Goal: Information Seeking & Learning: Check status

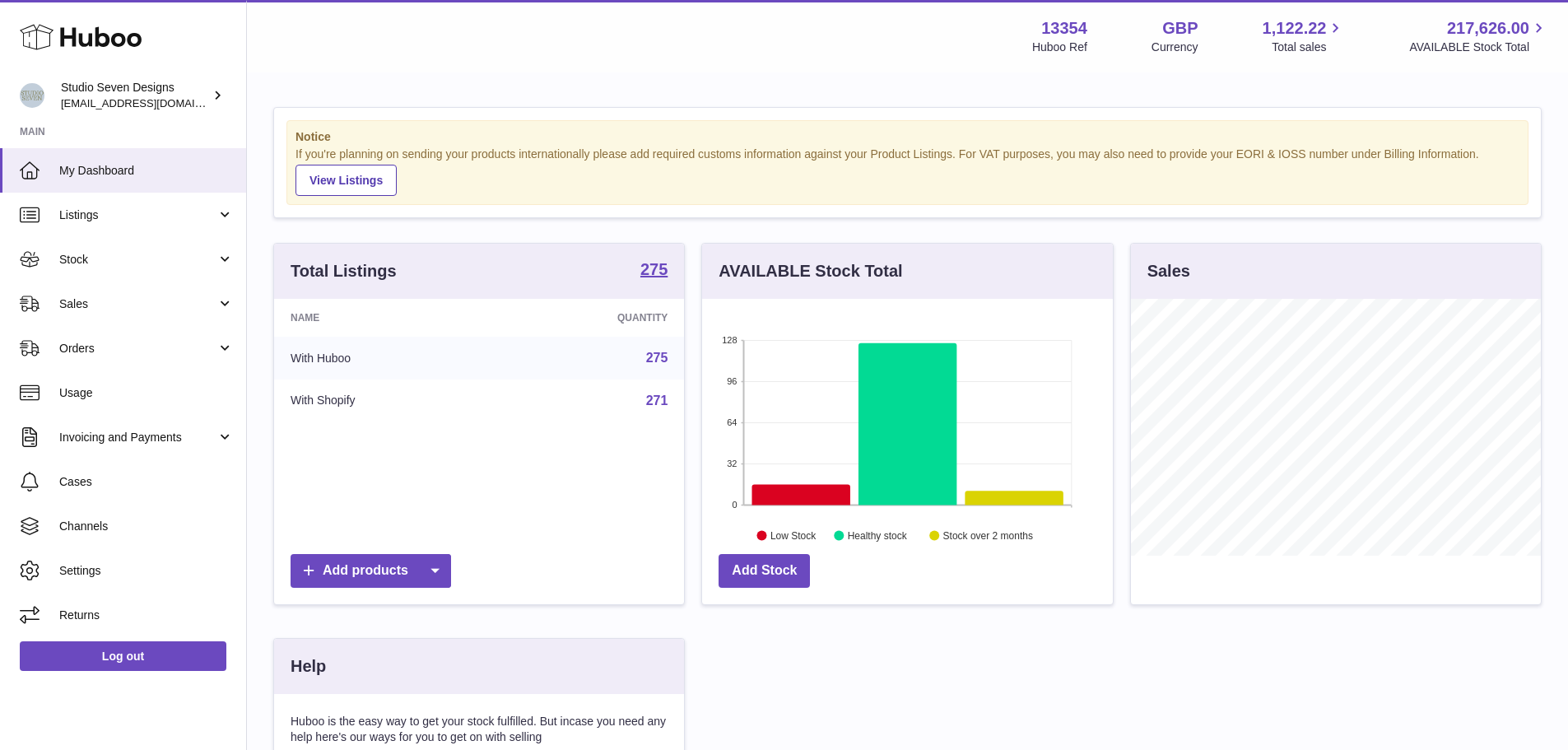
scroll to position [257, 415]
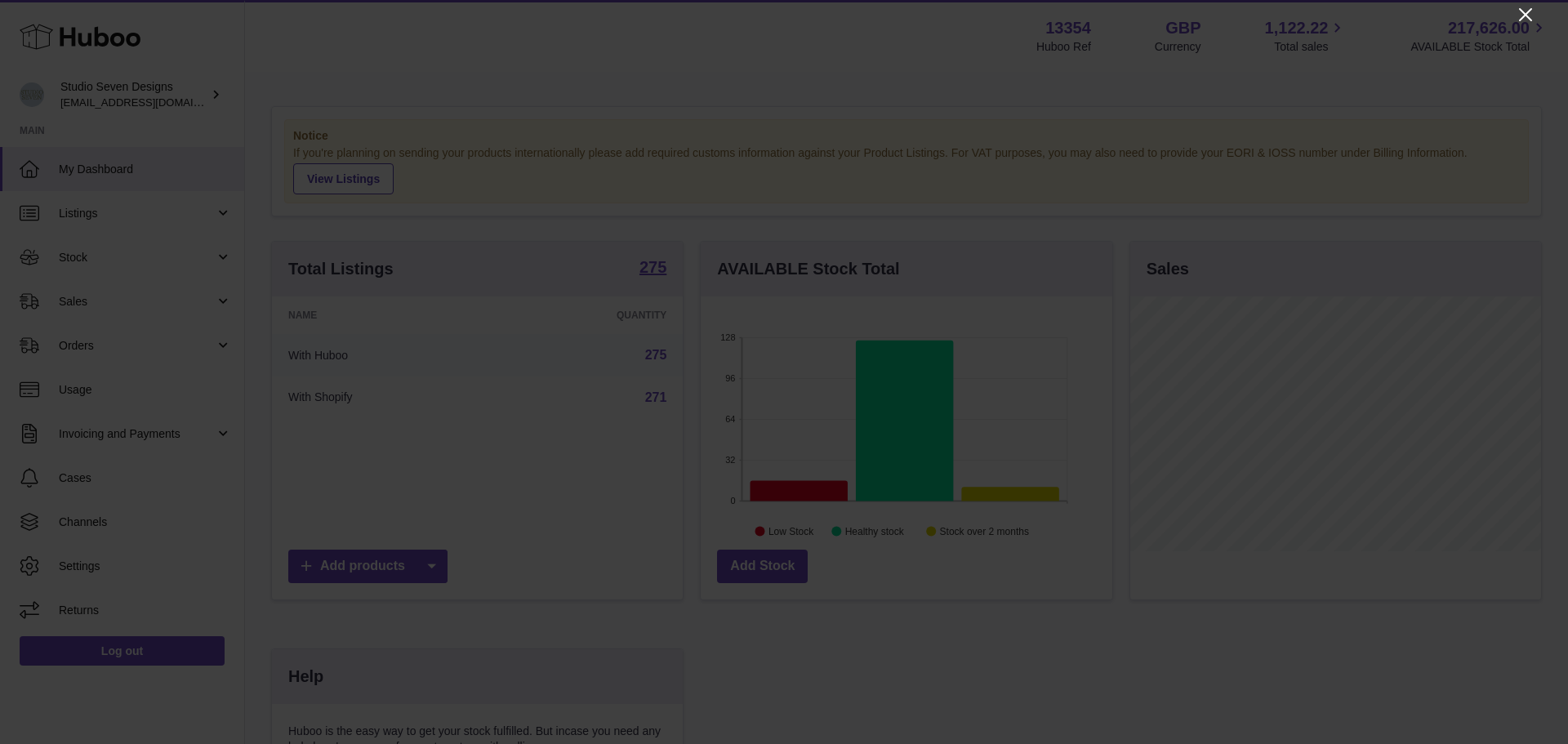
click at [1521, 5] on icon "Close" at bounding box center [1526, 14] width 20 height 20
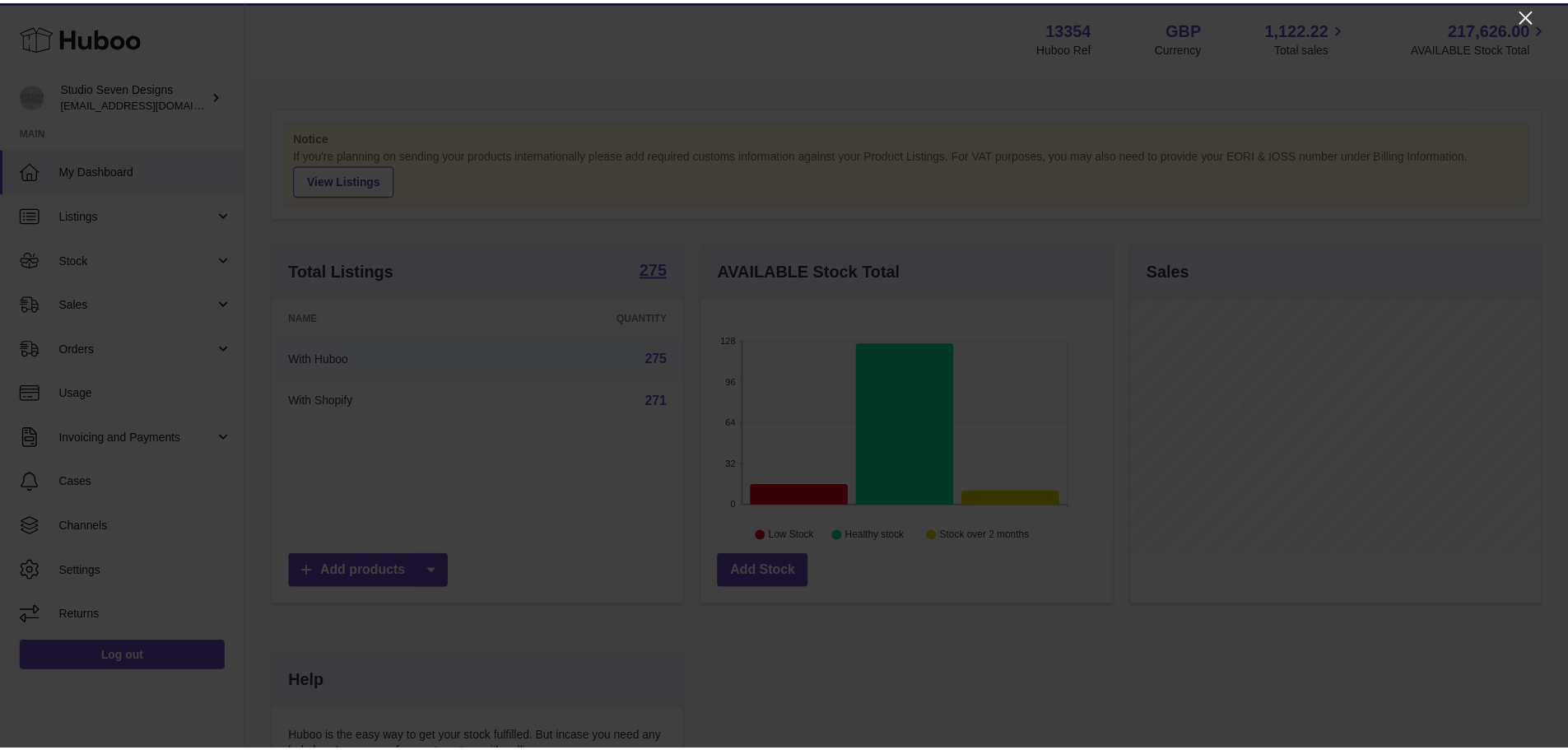
scroll to position [822909, 822703]
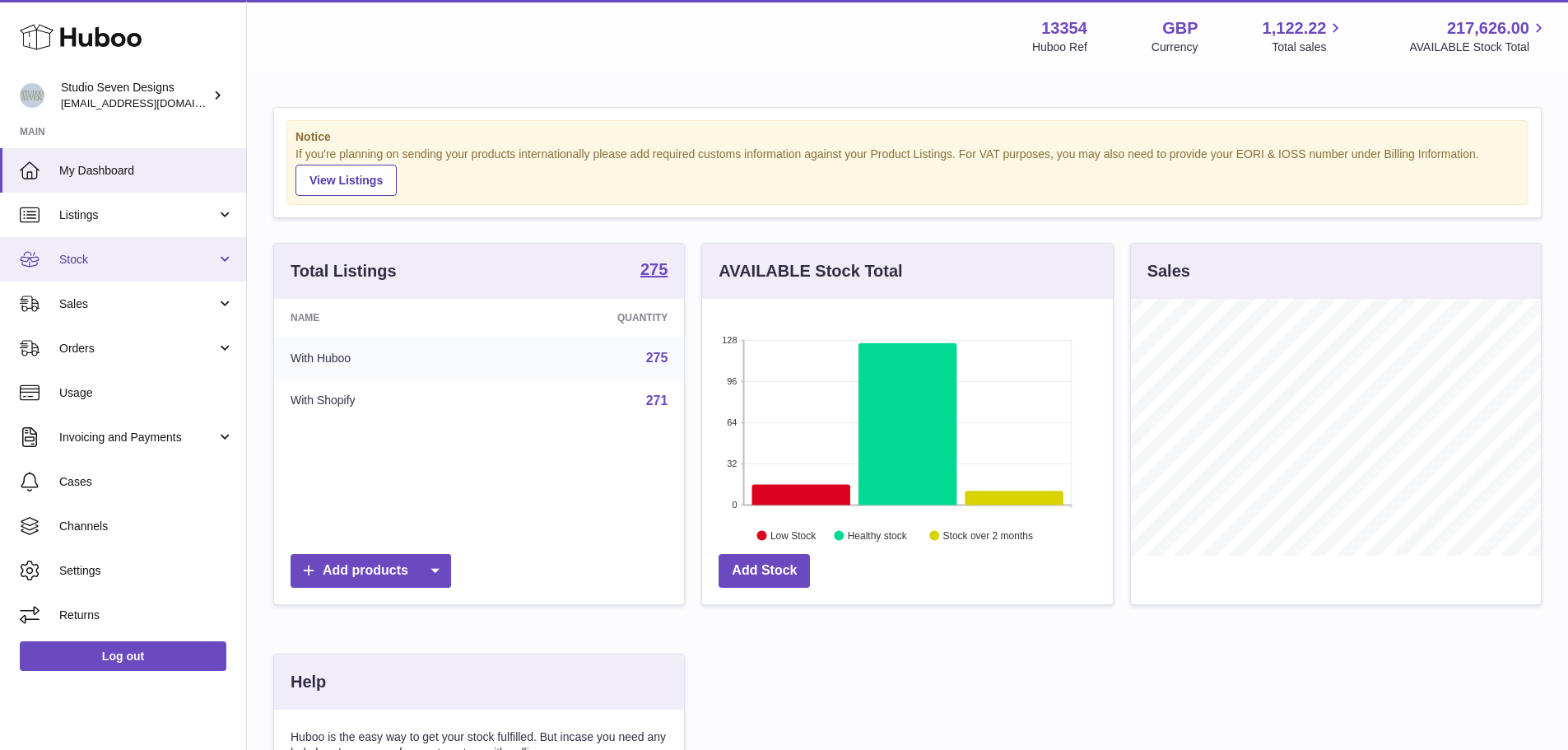
click at [121, 260] on span "Stock" at bounding box center [137, 259] width 157 height 15
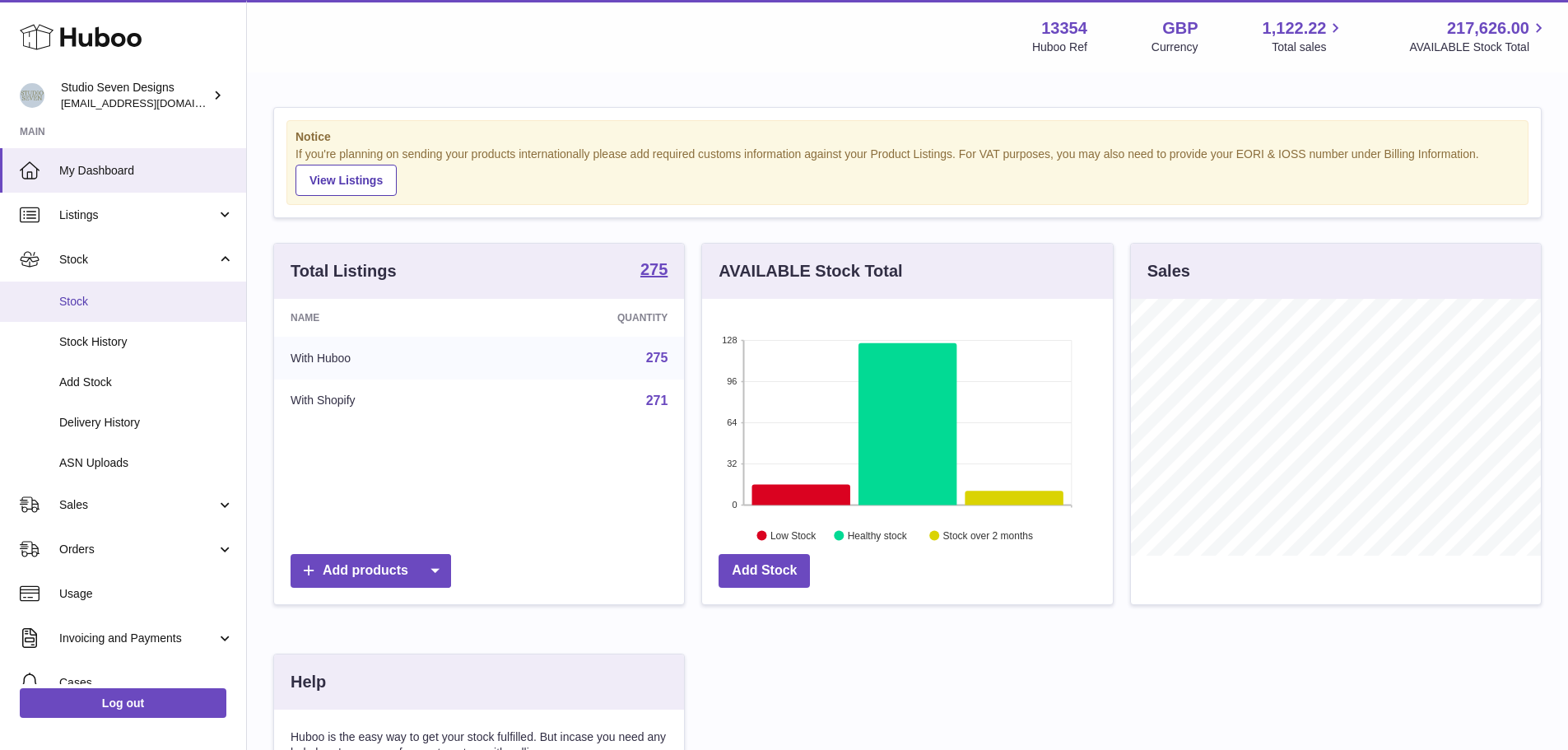
click at [112, 302] on span "Stock" at bounding box center [146, 301] width 174 height 15
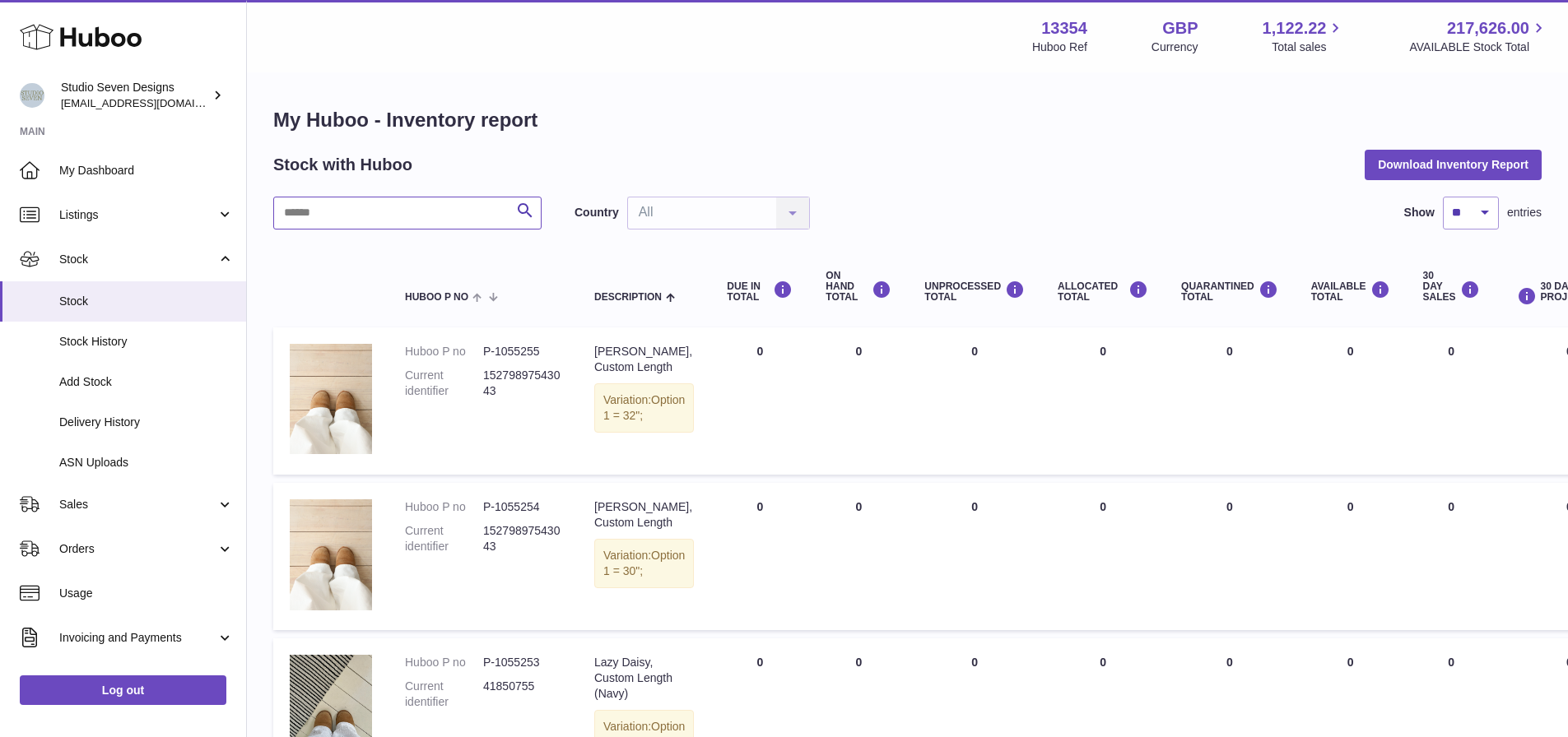
click at [352, 225] on input "text" at bounding box center [408, 213] width 269 height 33
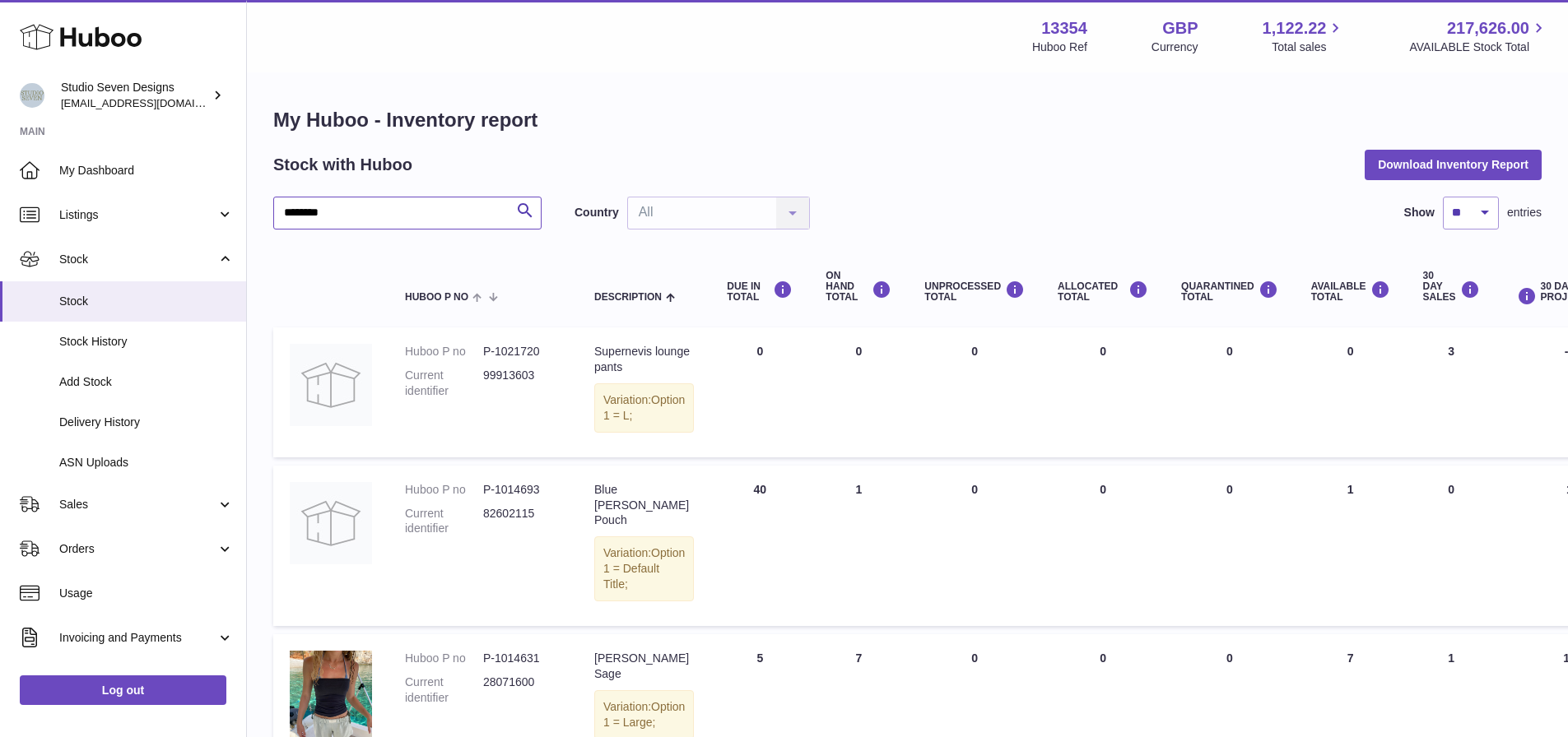
type input "********"
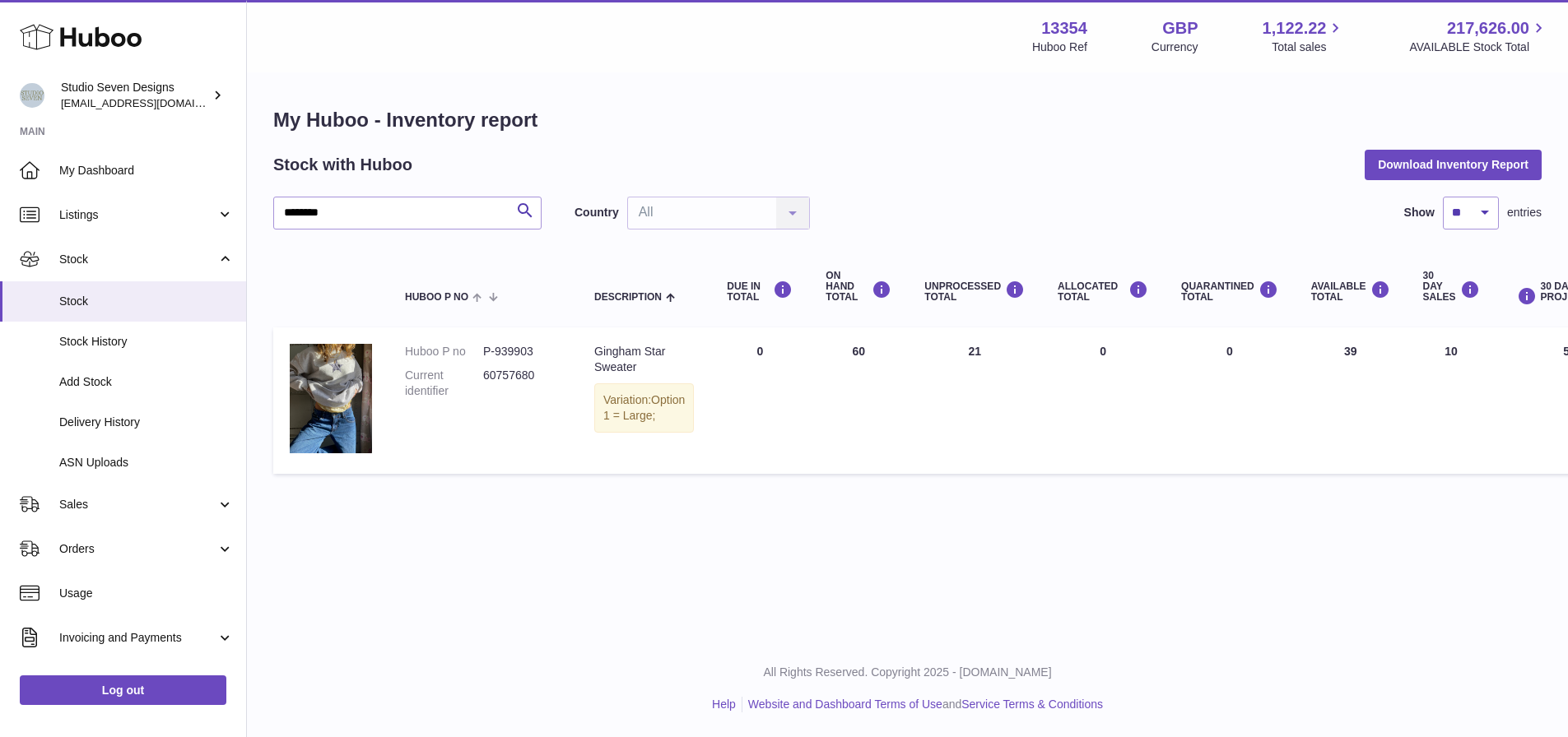
click at [518, 353] on dd "P-939903" at bounding box center [522, 351] width 78 height 15
copy dd "939903"
drag, startPoint x: 417, startPoint y: 205, endPoint x: 0, endPoint y: -100, distance: 516.6
click at [0, 0] on html ".st0{fill:#141414;}" at bounding box center [784, 368] width 1568 height 737
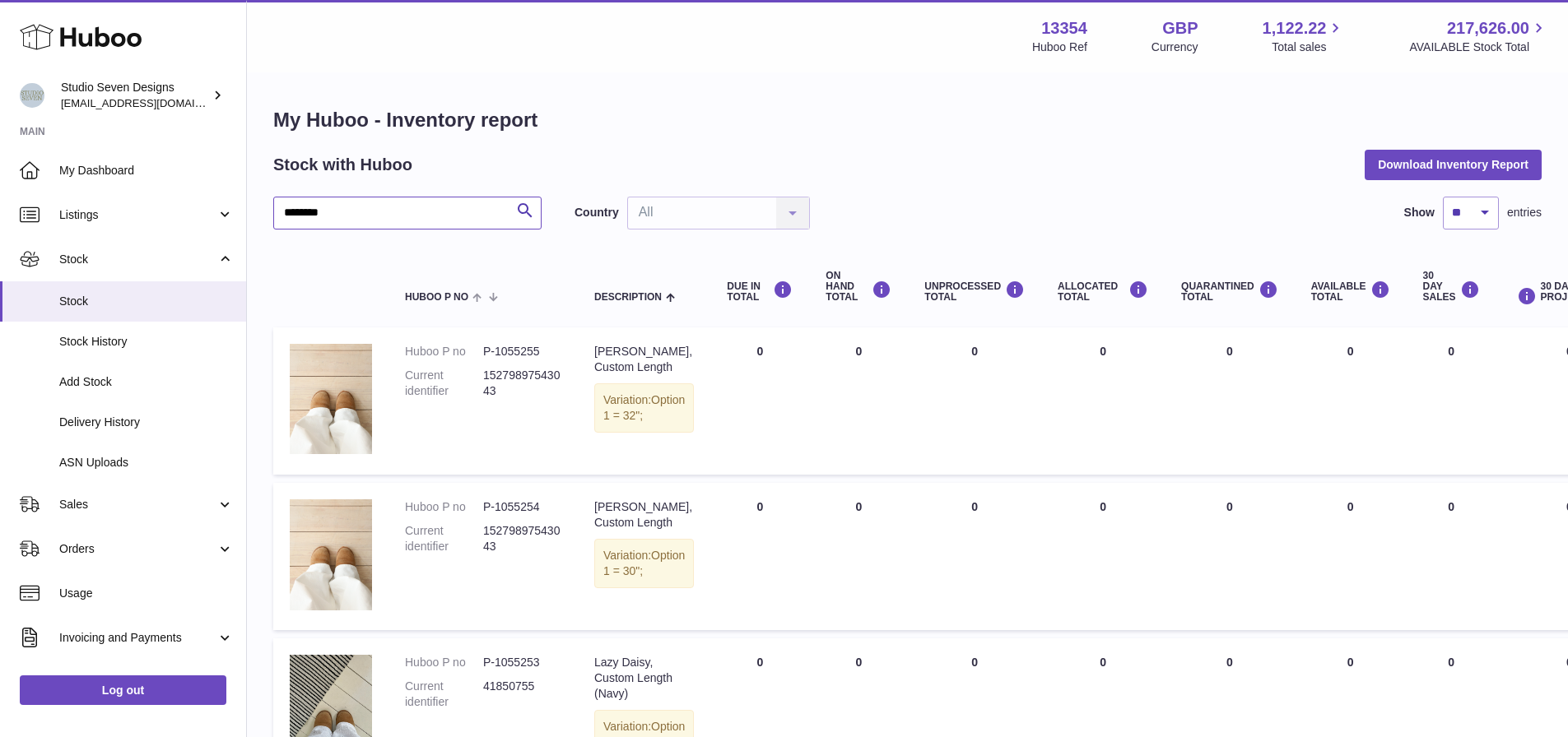
type input "********"
